Goal: Task Accomplishment & Management: Manage account settings

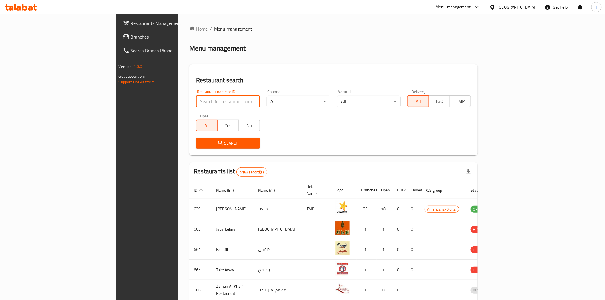
click at [196, 100] on input "search" at bounding box center [227, 101] width 63 height 11
paste input "659044"
type input "659044"
click at [206, 140] on span "Search" at bounding box center [228, 143] width 54 height 7
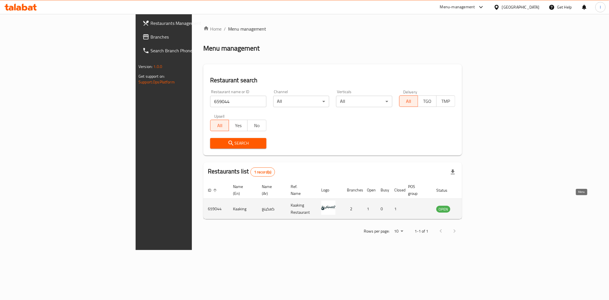
click at [473, 207] on icon "enhanced table" at bounding box center [470, 209] width 6 height 5
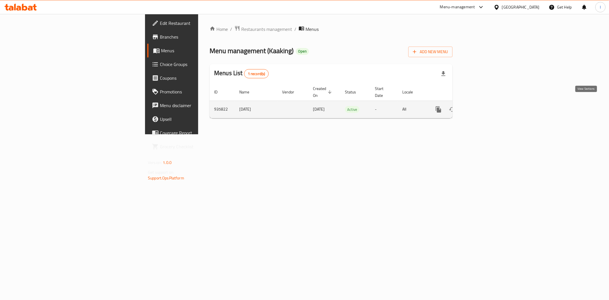
click at [483, 106] on icon "enhanced table" at bounding box center [480, 109] width 7 height 7
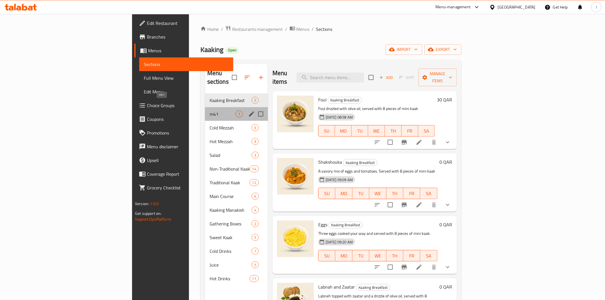
click at [209, 111] on span "m41" at bounding box center [222, 114] width 26 height 7
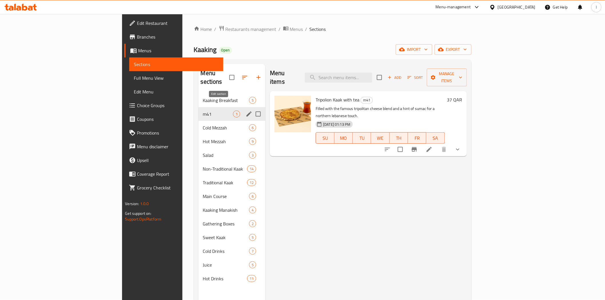
click at [245, 111] on icon "edit" at bounding box center [248, 114] width 7 height 7
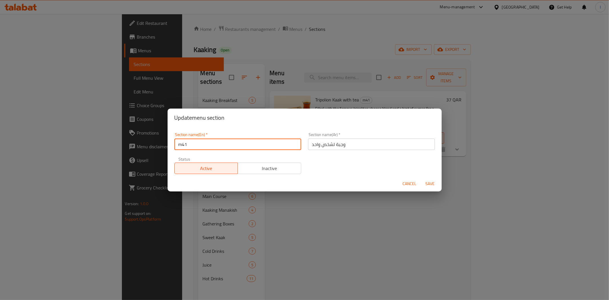
click at [192, 145] on input "m41" at bounding box center [238, 144] width 127 height 11
type input "M41"
click at [429, 185] on span "Save" at bounding box center [431, 183] width 14 height 7
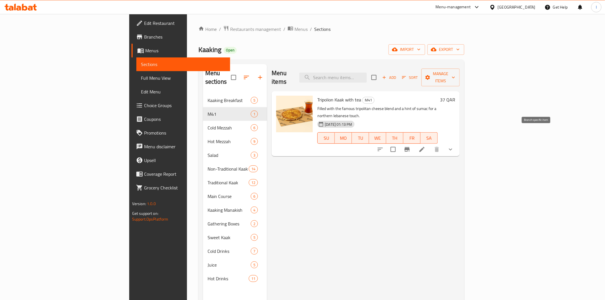
click at [410, 146] on icon "Branch-specific-item" at bounding box center [406, 149] width 7 height 7
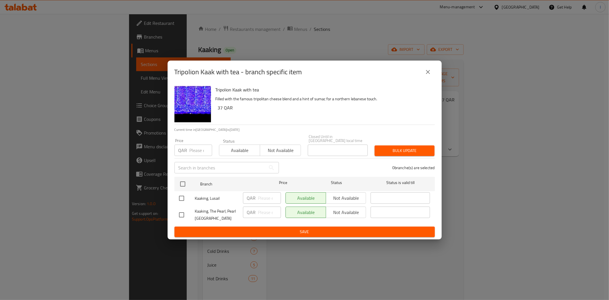
click at [347, 35] on div "Tripolion Kaak with tea - branch specific item Tripolion Kaak with tea Filled w…" at bounding box center [304, 150] width 609 height 300
drag, startPoint x: 431, startPoint y: 72, endPoint x: 412, endPoint y: 46, distance: 31.9
click at [430, 72] on icon "close" at bounding box center [428, 72] width 7 height 7
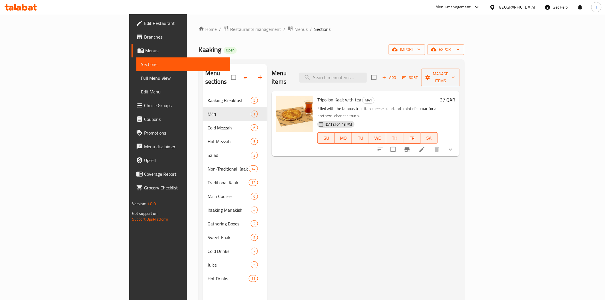
click at [21, 6] on icon at bounding box center [21, 7] width 32 height 7
